Goal: Find contact information: Find contact information

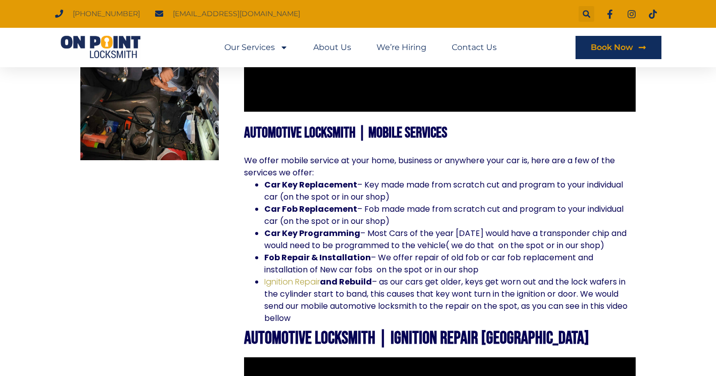
scroll to position [698, 0]
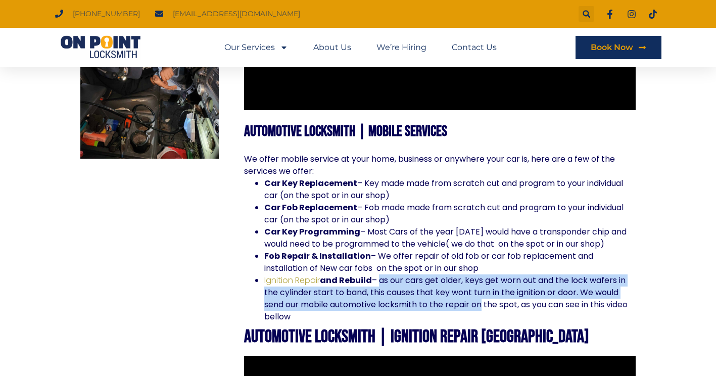
drag, startPoint x: 383, startPoint y: 280, endPoint x: 485, endPoint y: 301, distance: 103.6
click at [485, 301] on li "Ignition Repair and Rebuild – as our cars get older, keys get worn out and the …" at bounding box center [449, 298] width 371 height 49
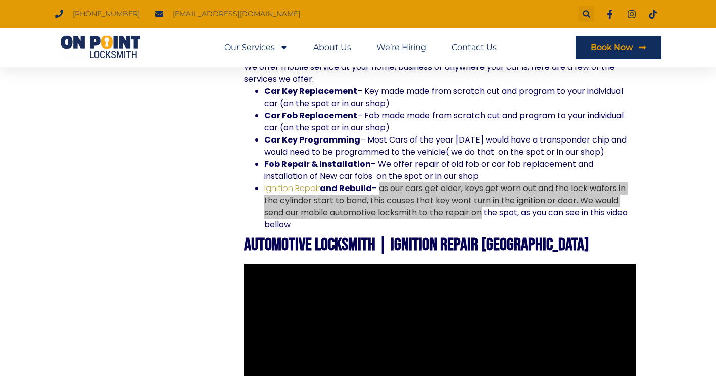
scroll to position [1567, 0]
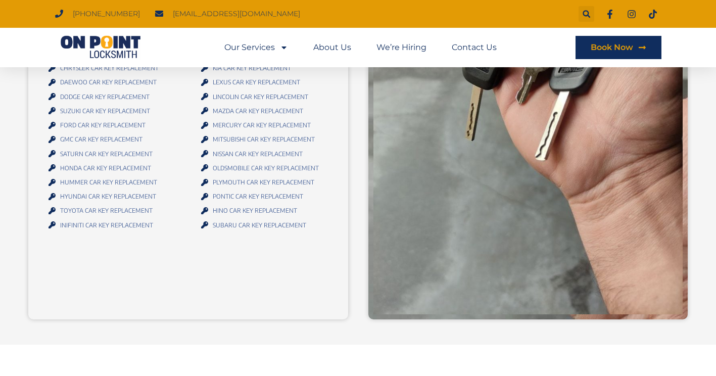
click at [328, 192] on div "Our Automotive Locksmith Company Provides Essential Solutions for Every Vehicle…" at bounding box center [188, 108] width 320 height 422
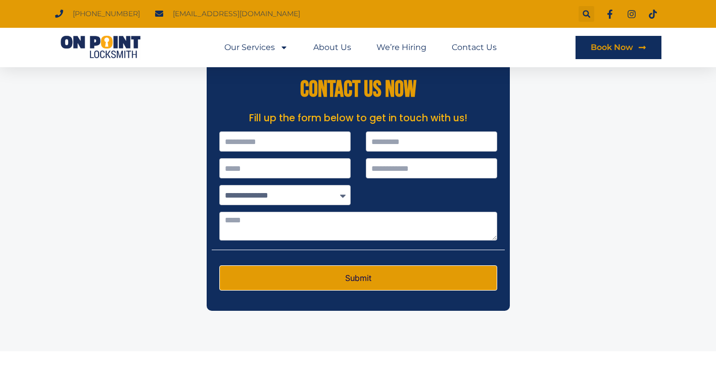
scroll to position [3355, 0]
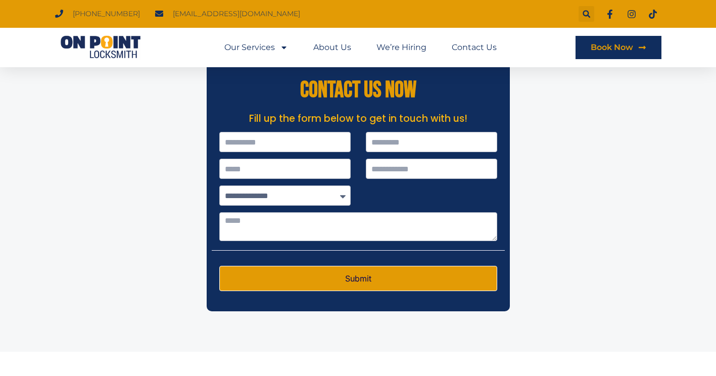
click at [599, 82] on div at bounding box center [358, 186] width 716 height 331
click at [345, 46] on link "About Us" at bounding box center [332, 47] width 38 height 23
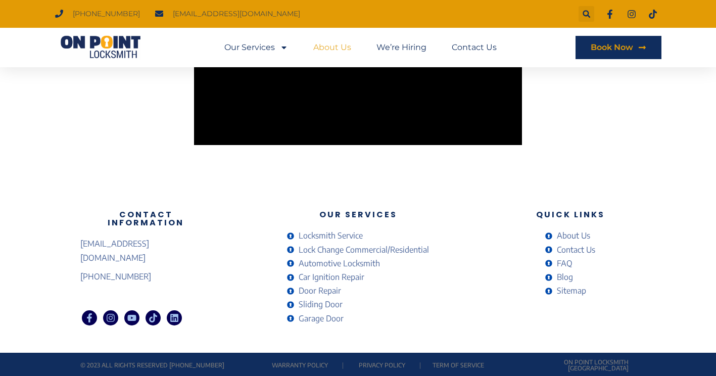
scroll to position [1840, 0]
click at [555, 236] on span "About Us" at bounding box center [572, 236] width 36 height 14
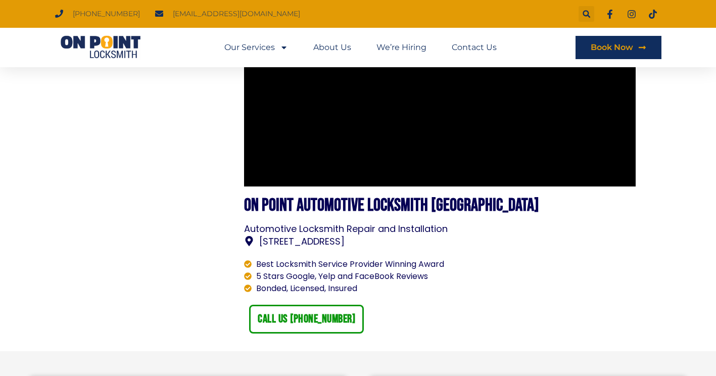
scroll to position [1088, 0]
drag, startPoint x: 477, startPoint y: 237, endPoint x: 294, endPoint y: 254, distance: 184.2
click at [262, 243] on li "[STREET_ADDRESS]" at bounding box center [440, 241] width 392 height 14
copy span "[STREET_ADDRESS]"
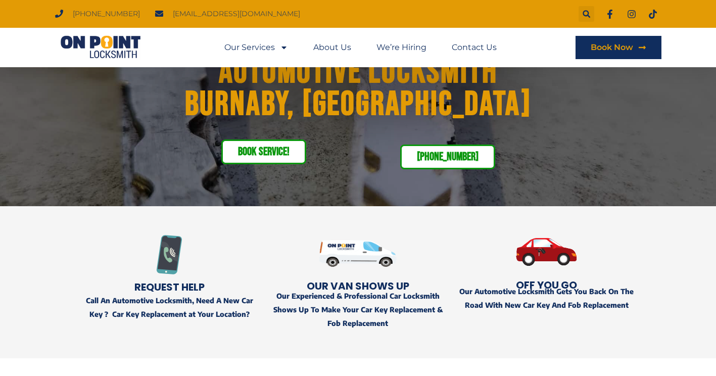
scroll to position [43, 0]
